Goal: Task Accomplishment & Management: Manage account settings

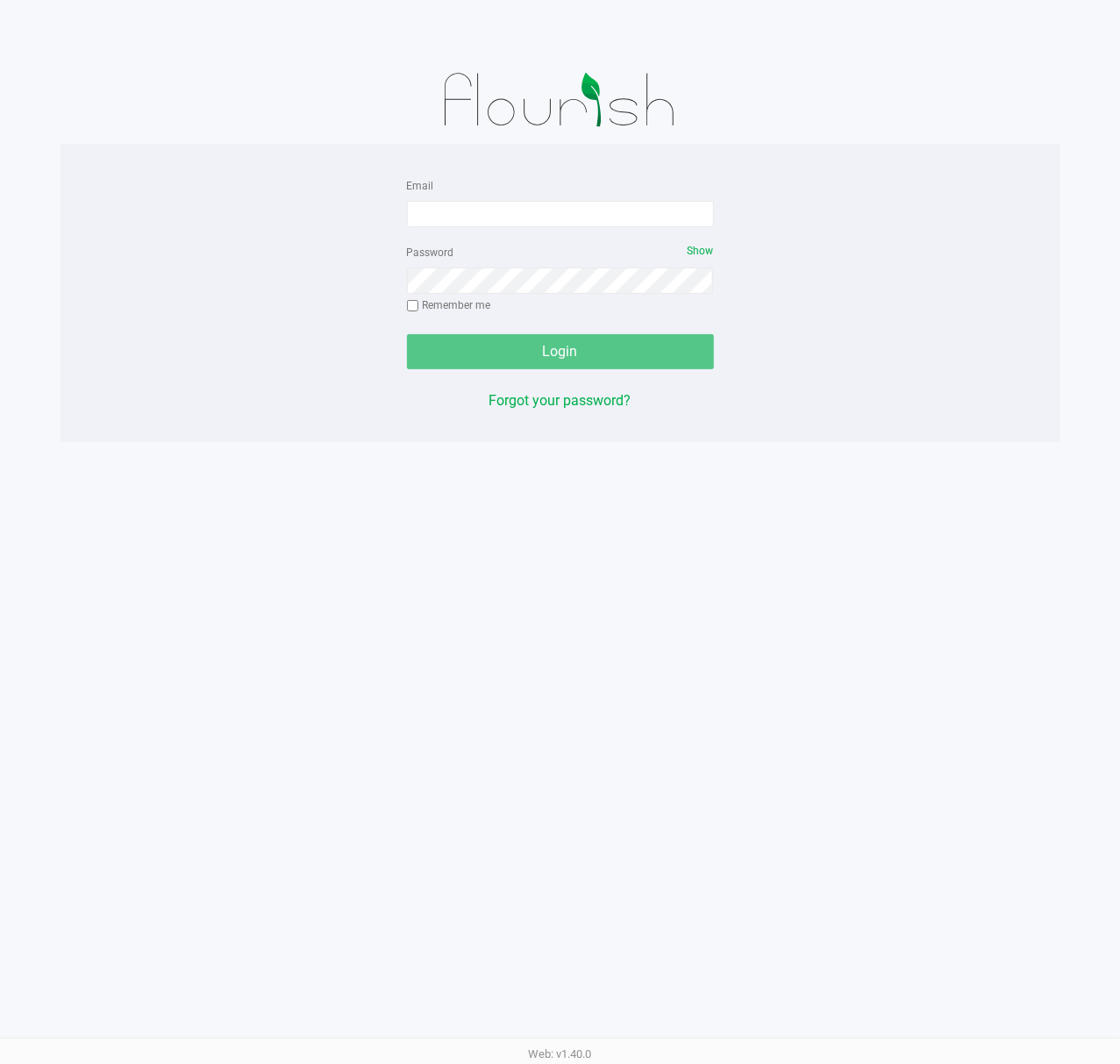
click at [500, 779] on div "Email Password Show Remember me Login Forgot your password? Web: v1.40.0" at bounding box center [560, 532] width 1120 height 1064
drag, startPoint x: 472, startPoint y: 582, endPoint x: 36, endPoint y: 353, distance: 492.5
click at [471, 582] on div "Email Password Show Remember me Login Forgot your password? Web: v1.40.0" at bounding box center [560, 532] width 1120 height 1064
drag, startPoint x: 183, startPoint y: 433, endPoint x: 193, endPoint y: 434, distance: 10.0
click at [183, 433] on div "Email Password Show Remember me Login Forgot your password?" at bounding box center [560, 293] width 1000 height 299
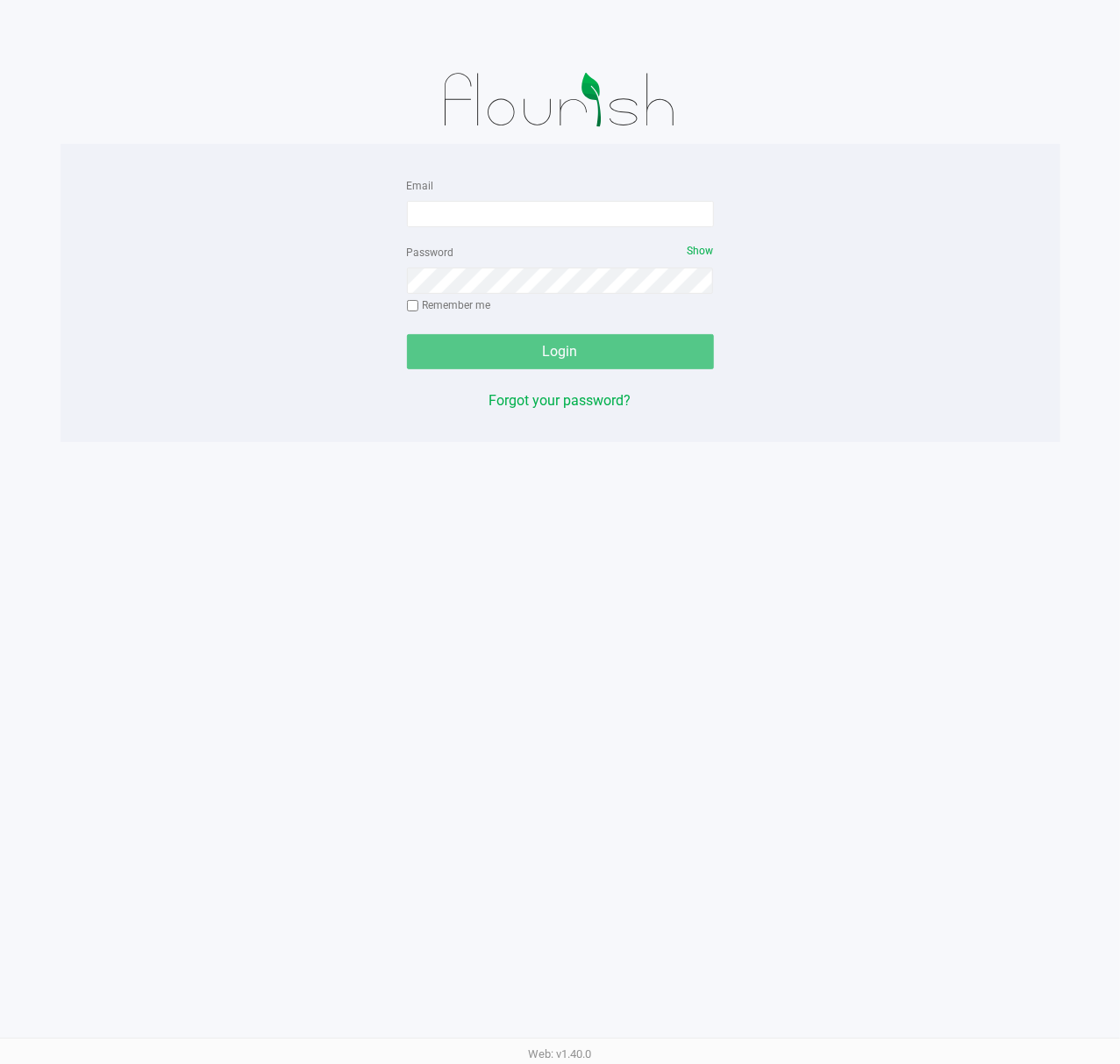
click at [193, 434] on div "Email Password Show Remember me Login Forgot your password?" at bounding box center [560, 293] width 1000 height 299
click at [578, 201] on input "Email" at bounding box center [560, 214] width 307 height 26
click at [629, 727] on div "Email Password Show Remember me Login Forgot your password? Web: v1.40.0" at bounding box center [560, 532] width 1120 height 1064
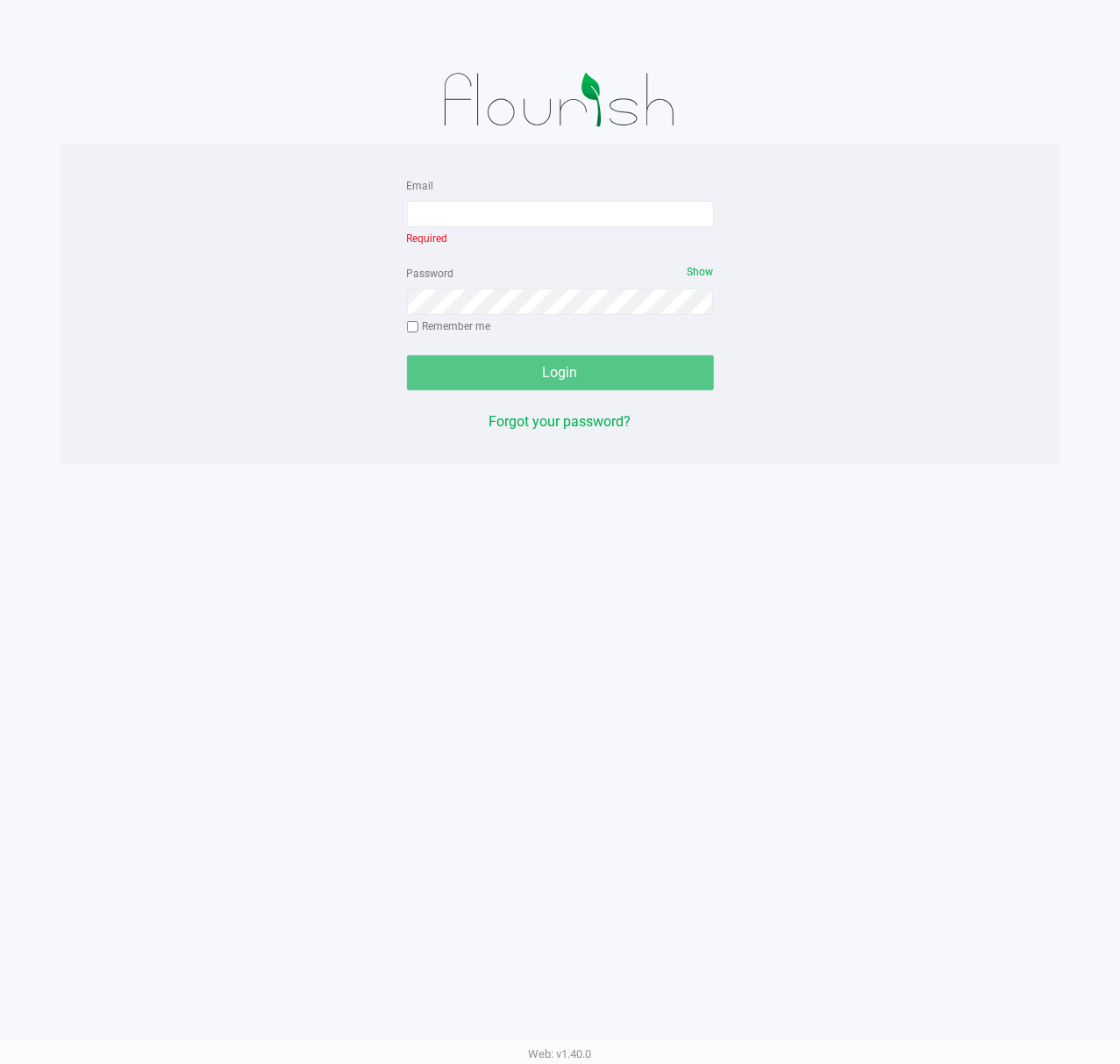
click at [629, 727] on div "Email Required Password Show Remember me Login Forgot your password? Web: v1.40…" at bounding box center [560, 532] width 1120 height 1064
click at [446, 201] on input "Email" at bounding box center [560, 214] width 307 height 26
type input "[EMAIL_ADDRESS][DOMAIN_NAME]"
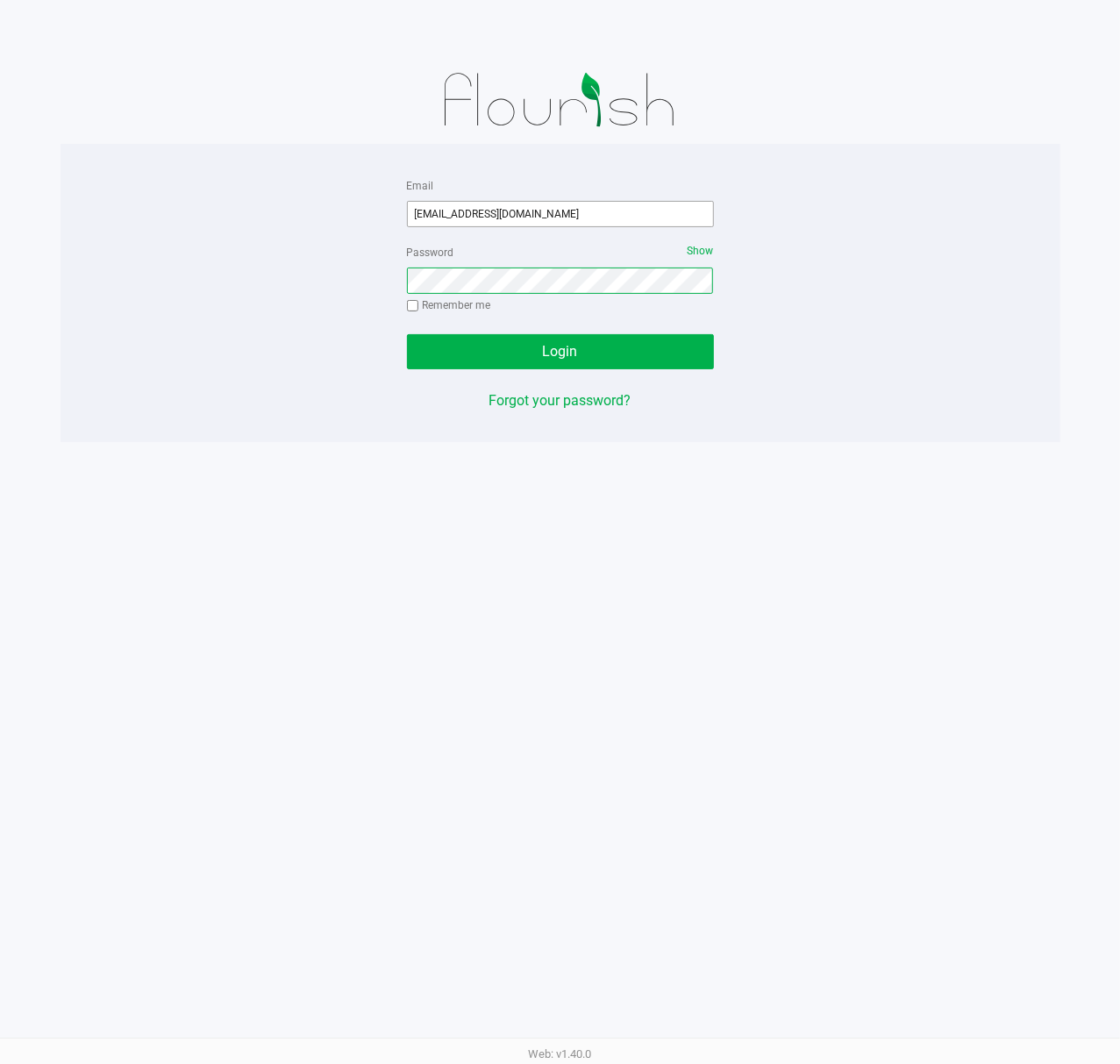
click at [407, 335] on button "Login" at bounding box center [560, 352] width 307 height 35
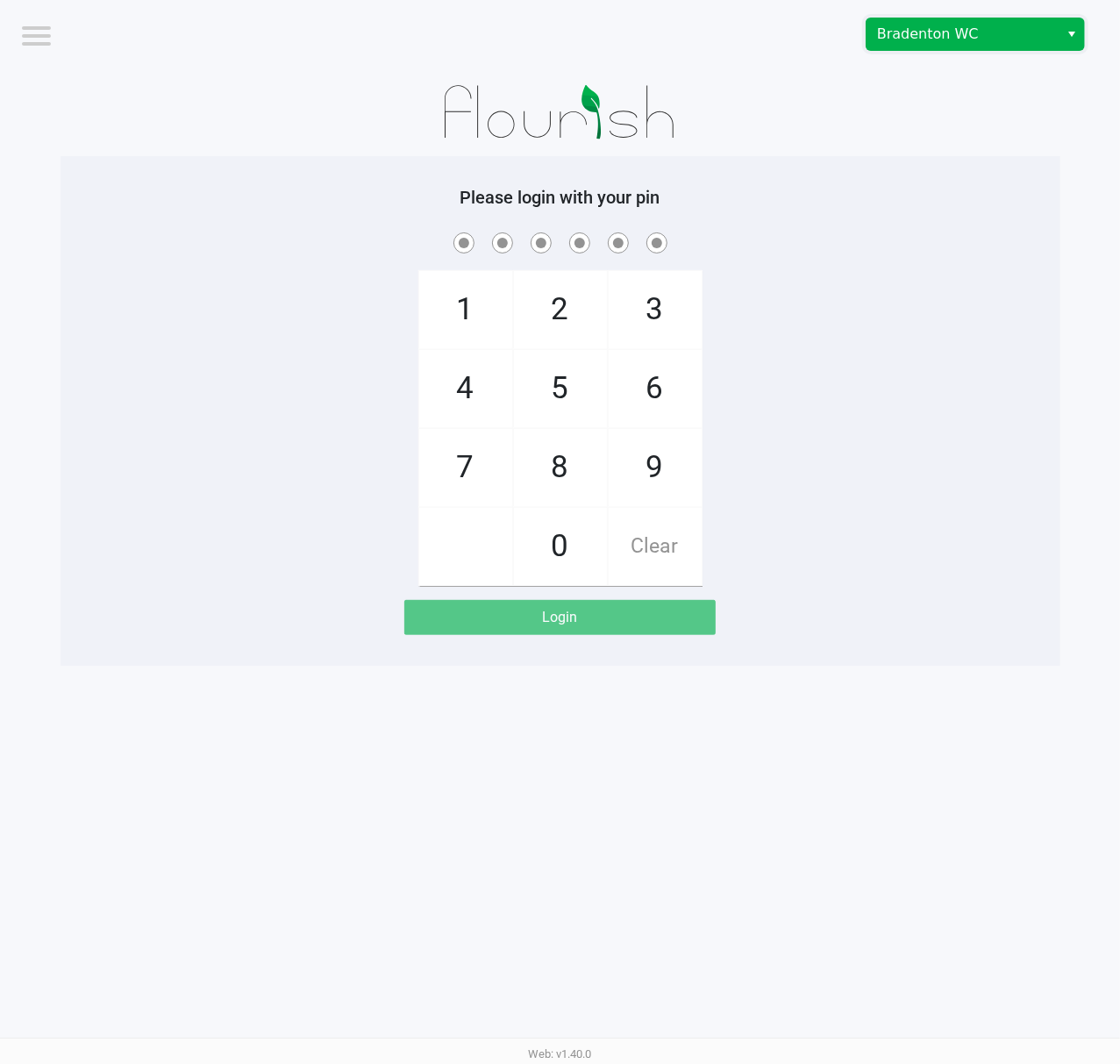
click at [934, 39] on span "Bradenton WC" at bounding box center [962, 34] width 171 height 21
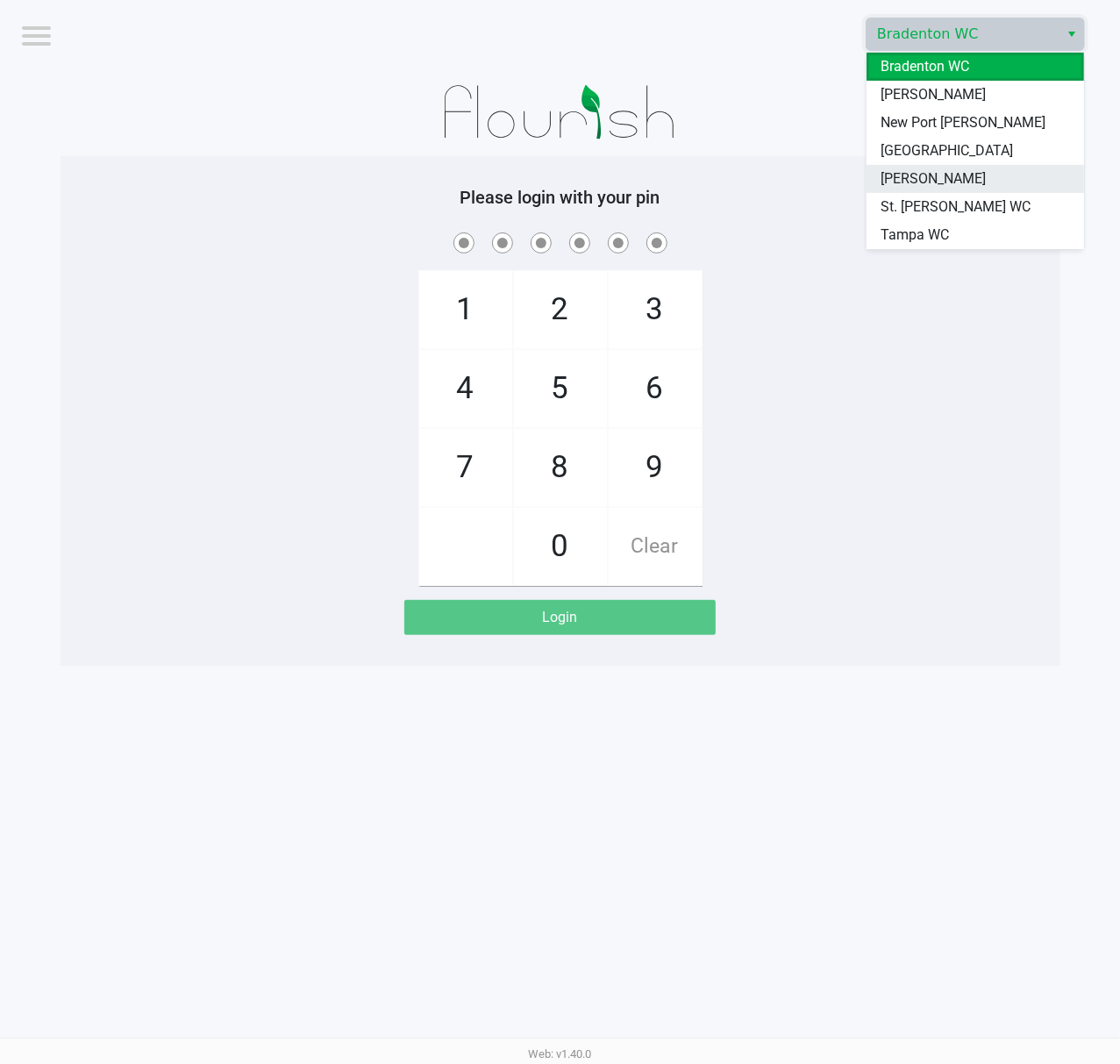
click at [907, 170] on span "Sebring WC" at bounding box center [933, 178] width 105 height 21
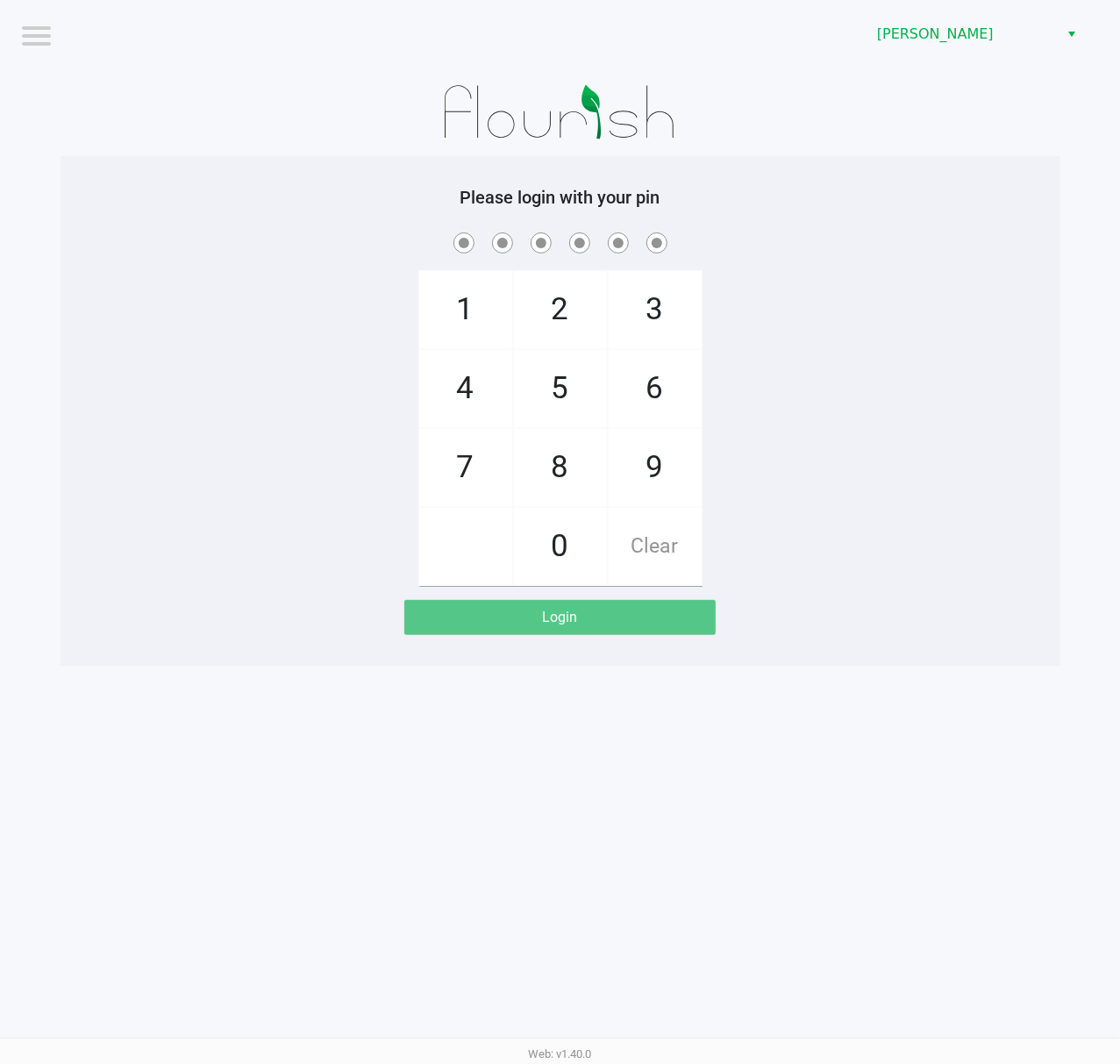
click at [836, 318] on div "1 4 7 2 5 8 0 3 6 9 Clear" at bounding box center [560, 408] width 1000 height 357
click at [107, 475] on div "1 4 7 2 5 8 0 3 6 9 Clear" at bounding box center [560, 408] width 1000 height 357
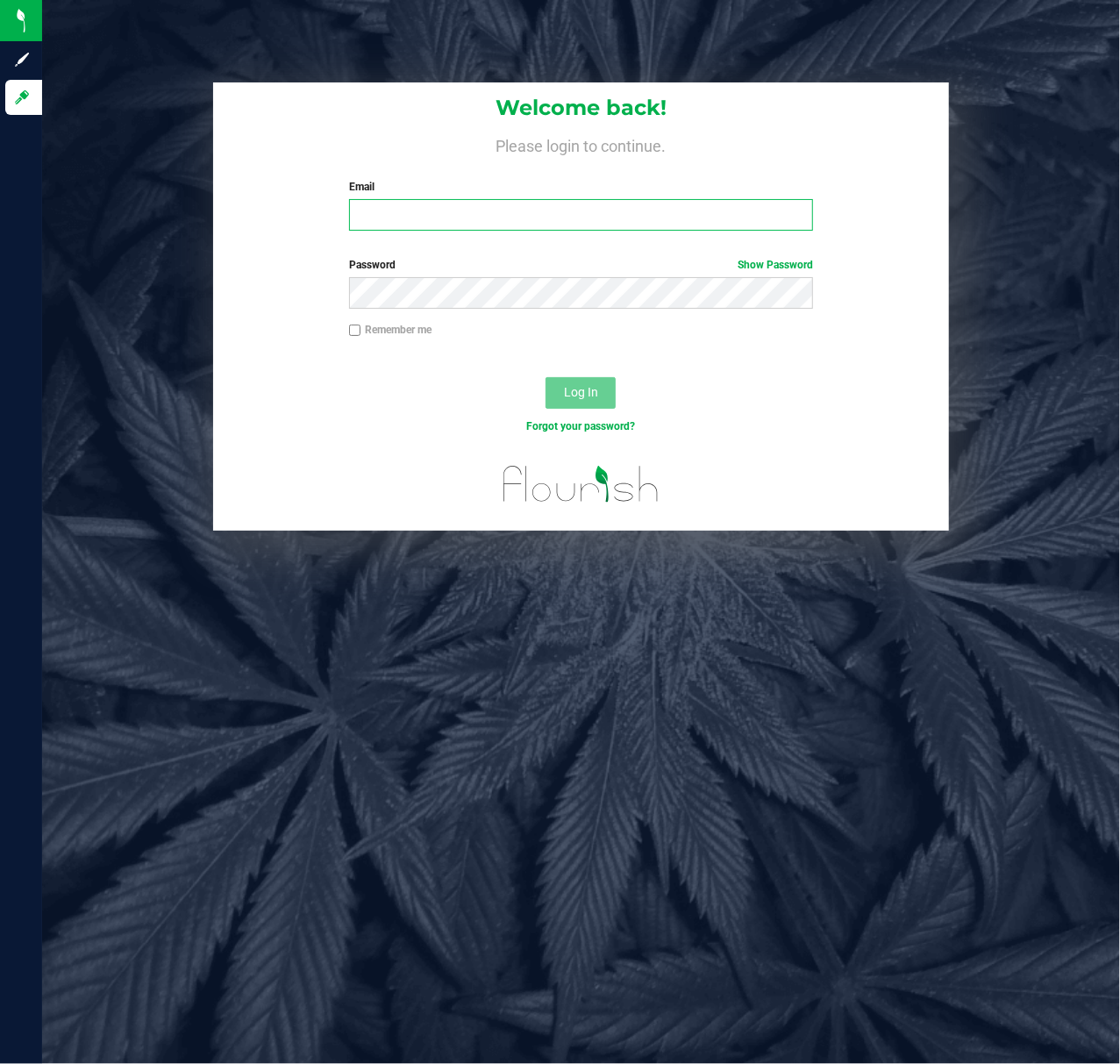
click at [504, 219] on input "Email" at bounding box center [581, 214] width 465 height 31
type input "[EMAIL_ADDRESS][DOMAIN_NAME]"
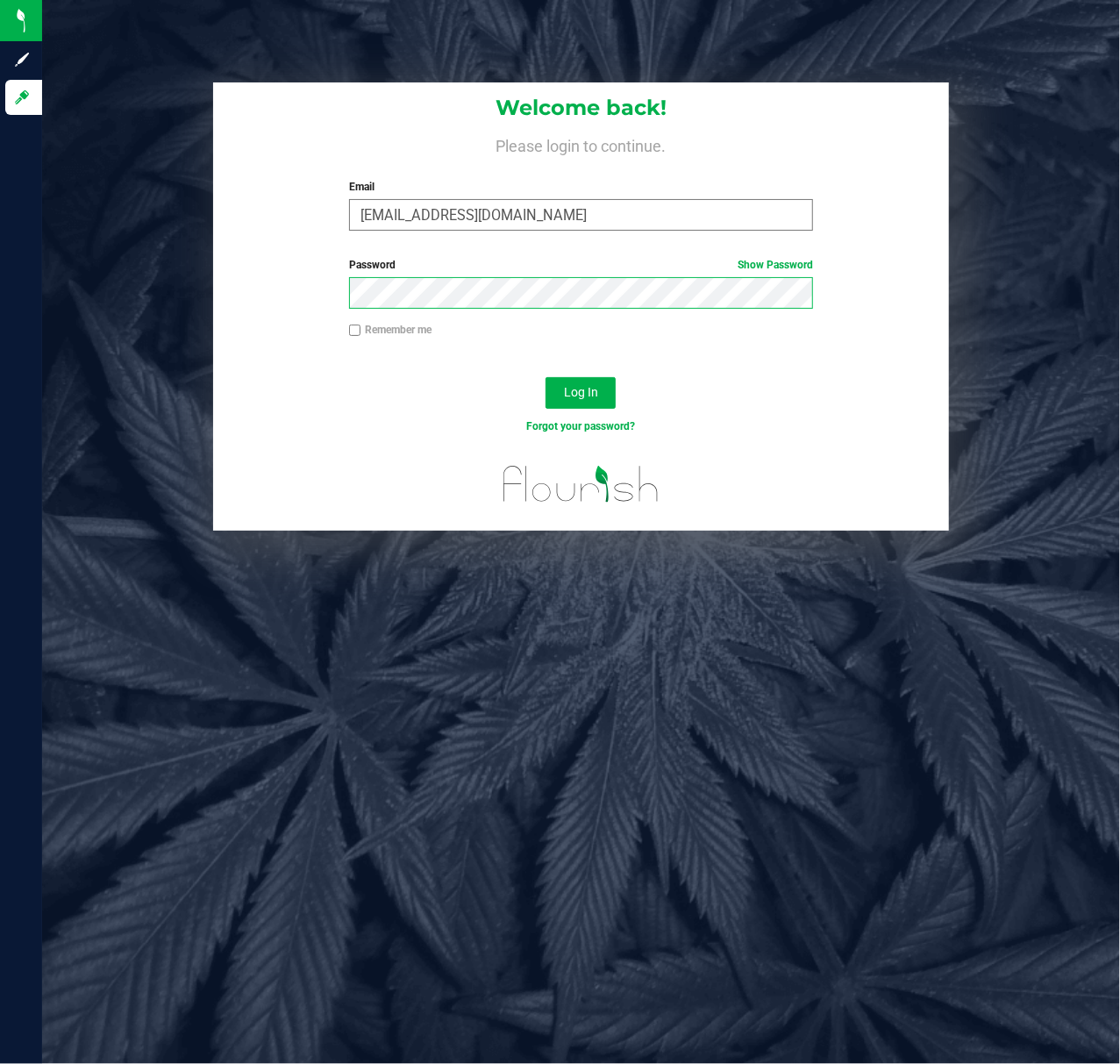
click at [545, 377] on button "Log In" at bounding box center [580, 393] width 70 height 31
